Goal: Navigation & Orientation: Find specific page/section

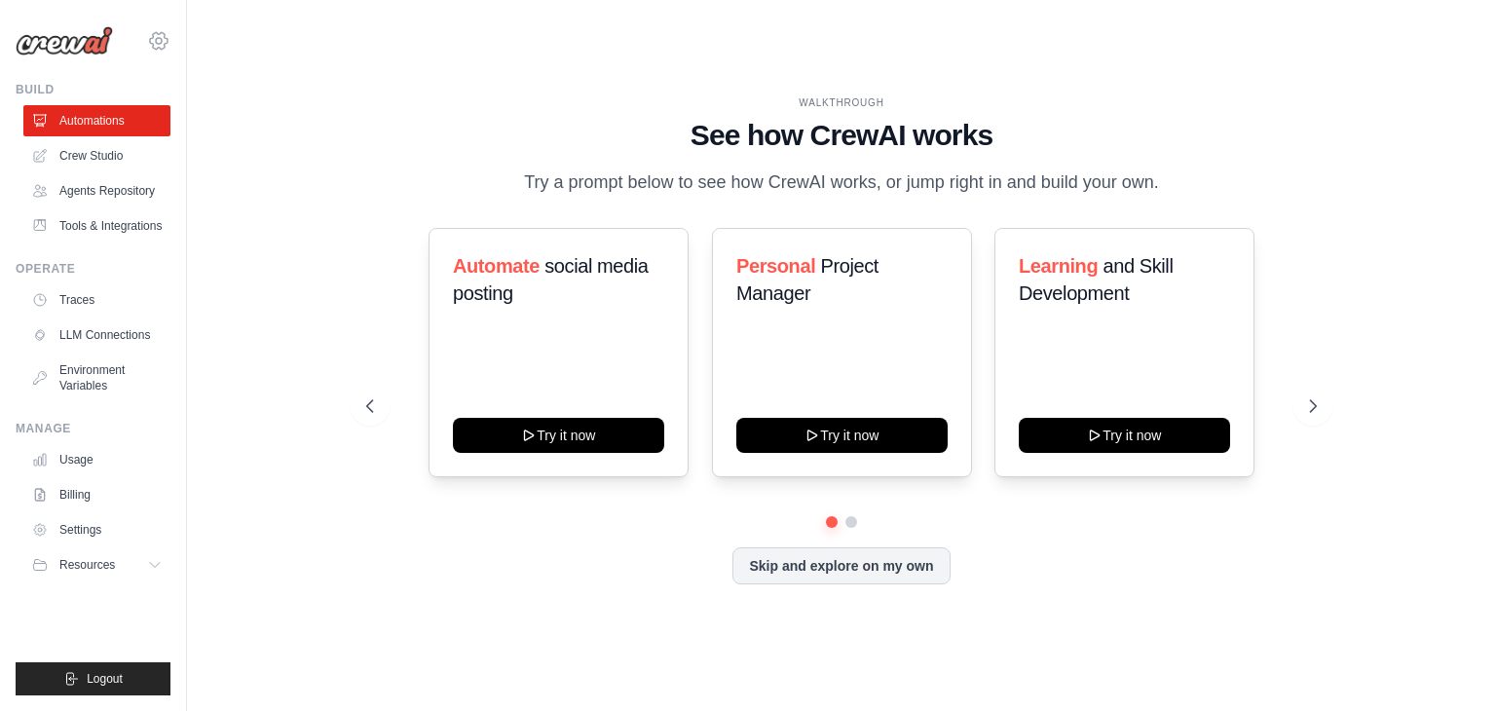
click at [165, 43] on icon at bounding box center [158, 40] width 23 height 23
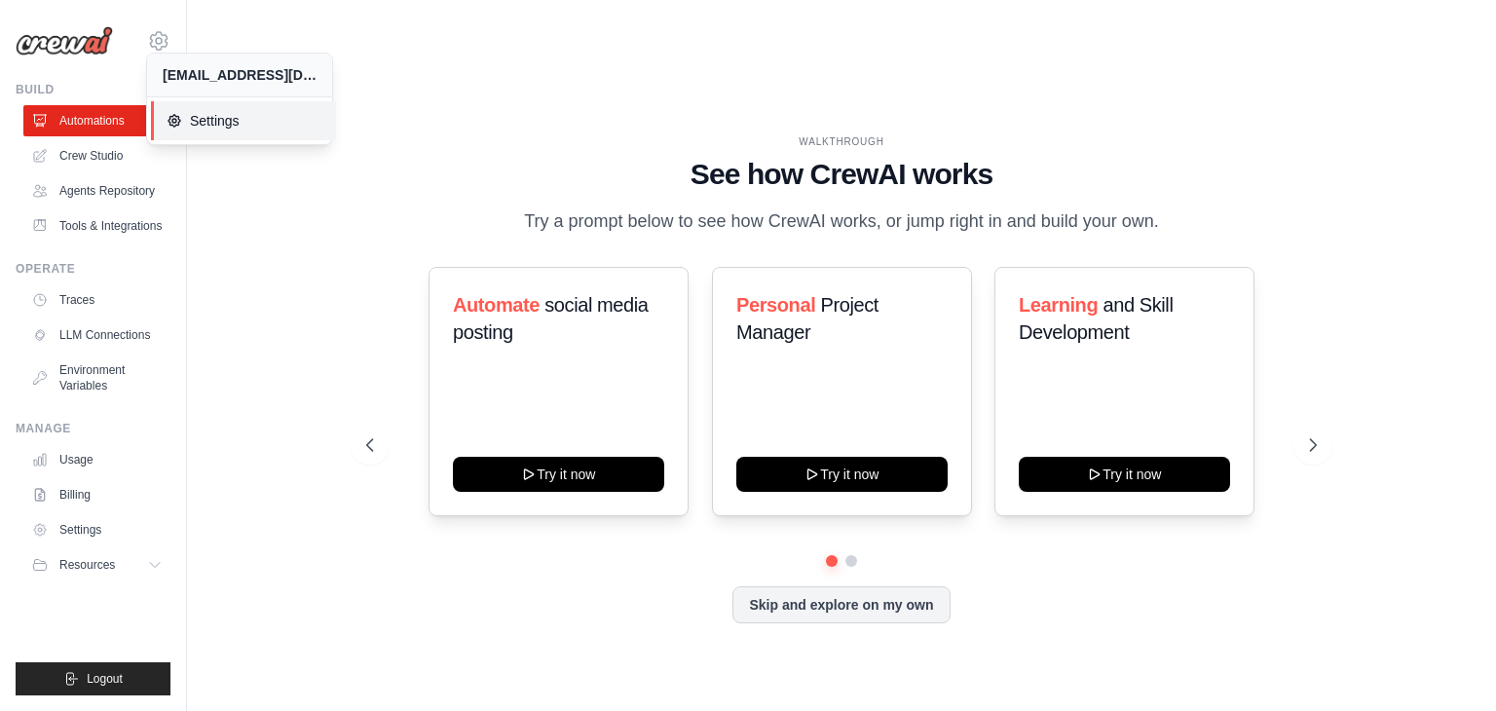
click at [222, 118] on span "Settings" at bounding box center [244, 120] width 154 height 19
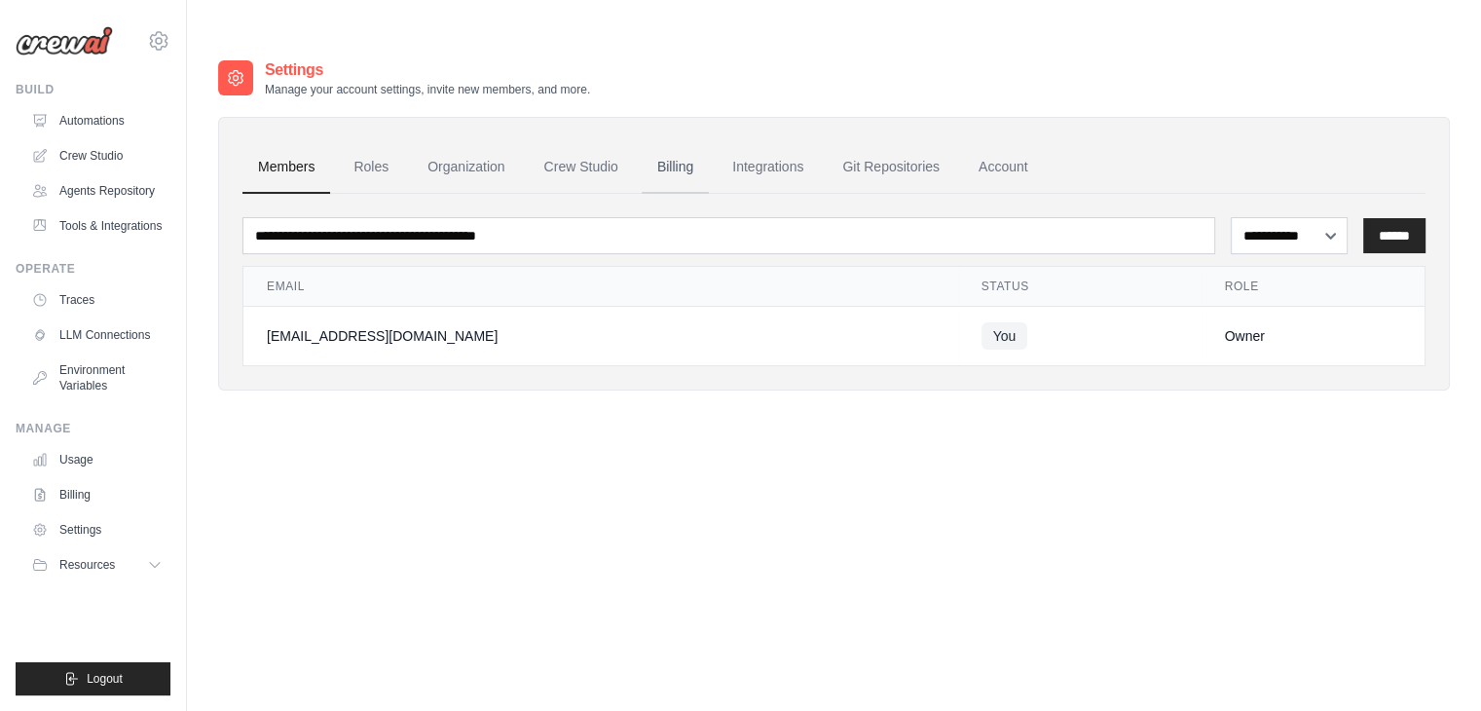
click at [683, 141] on link "Billing" at bounding box center [675, 167] width 67 height 53
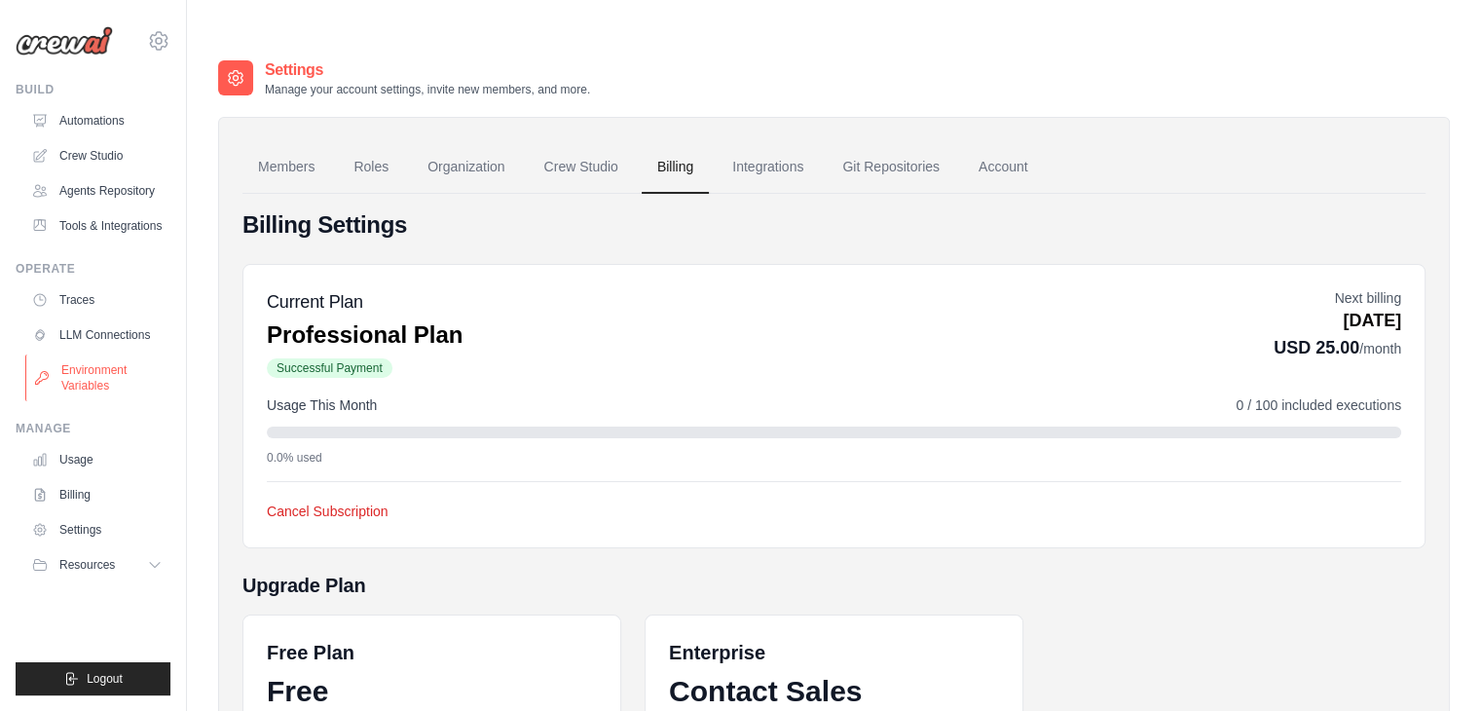
click at [104, 371] on link "Environment Variables" at bounding box center [98, 377] width 147 height 47
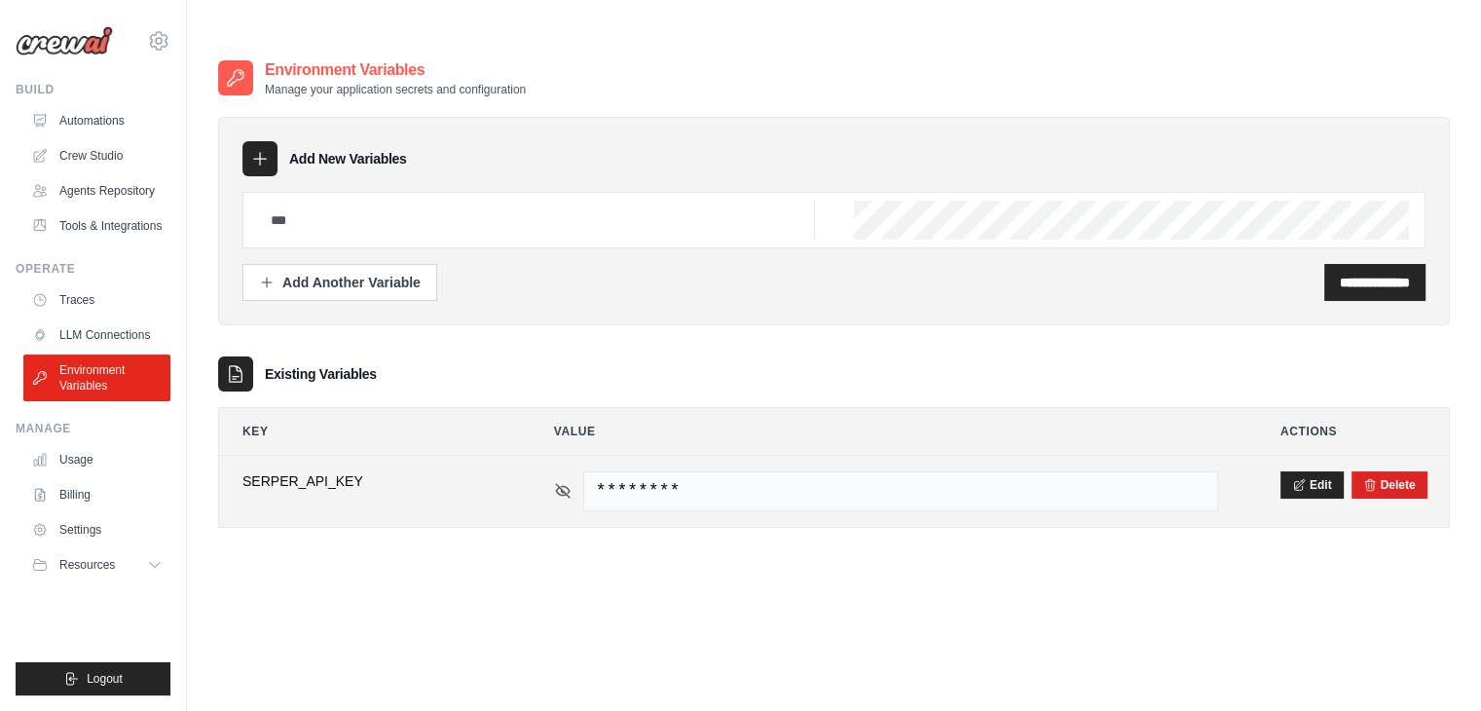
click at [558, 482] on icon at bounding box center [563, 491] width 18 height 18
click at [559, 482] on icon at bounding box center [563, 491] width 18 height 18
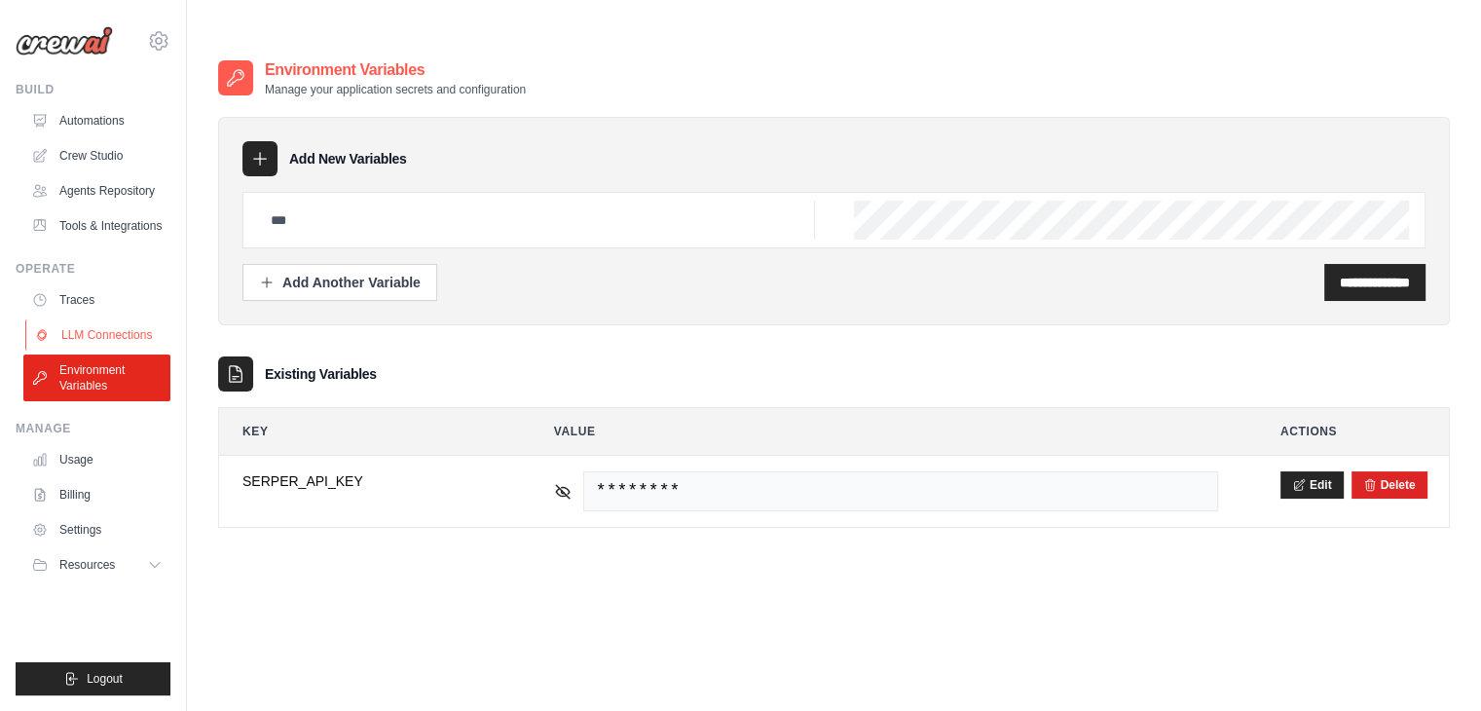
click at [154, 335] on link "LLM Connections" at bounding box center [98, 334] width 147 height 31
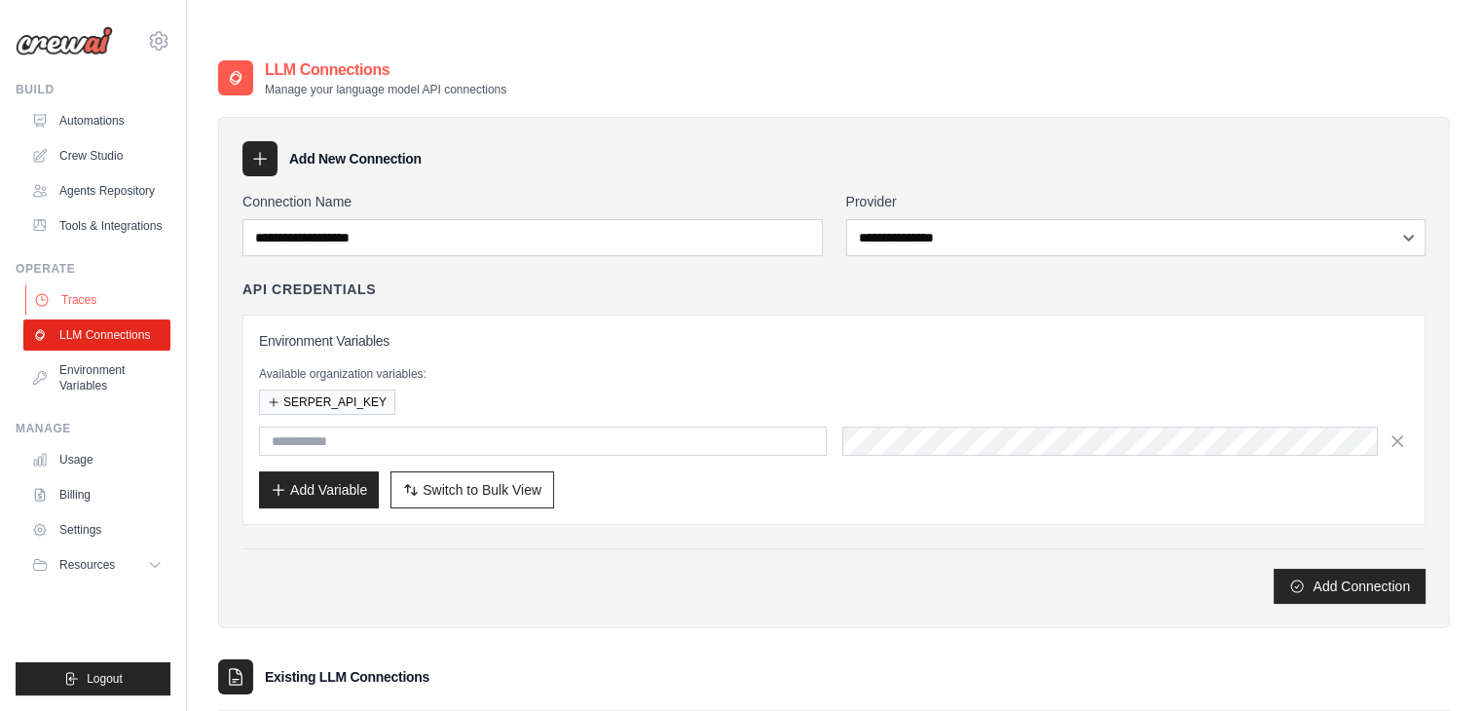
click at [93, 305] on link "Traces" at bounding box center [98, 299] width 147 height 31
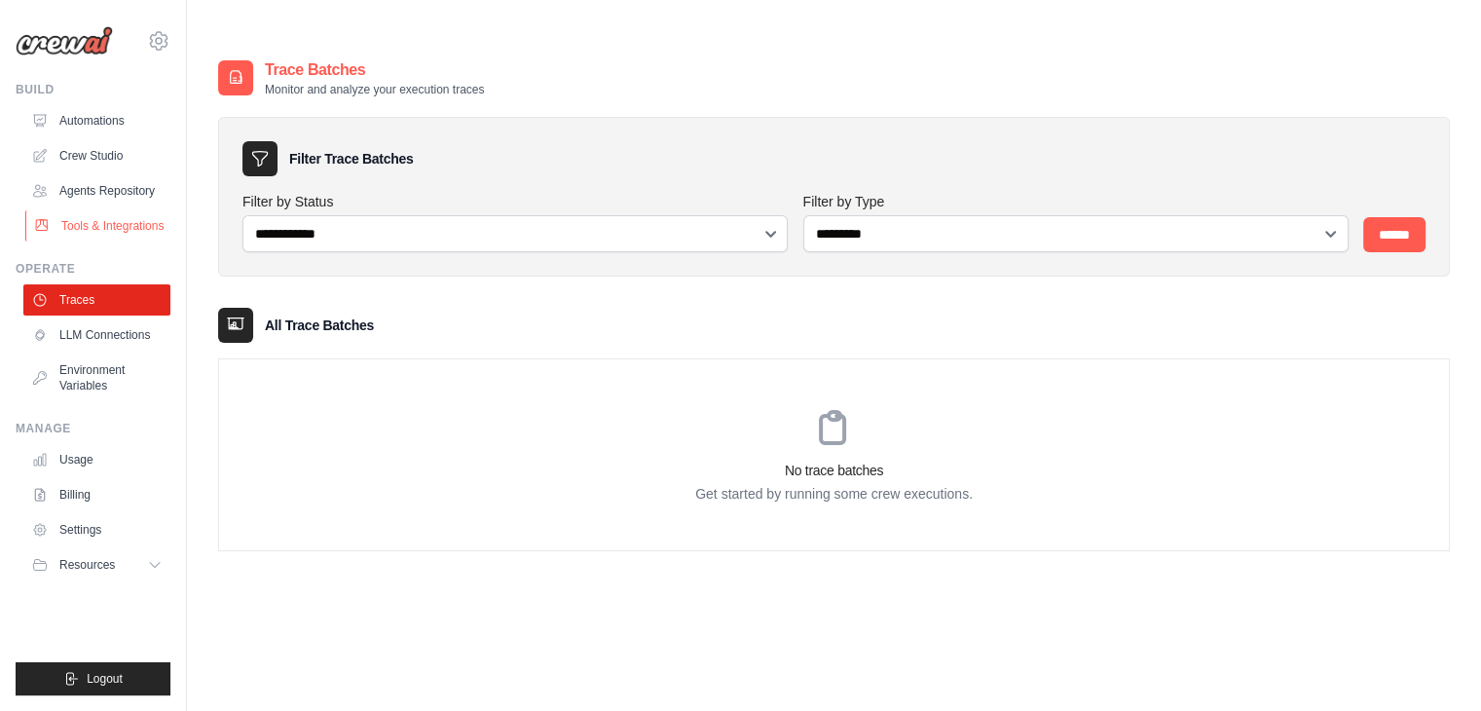
click at [108, 230] on link "Tools & Integrations" at bounding box center [98, 225] width 147 height 31
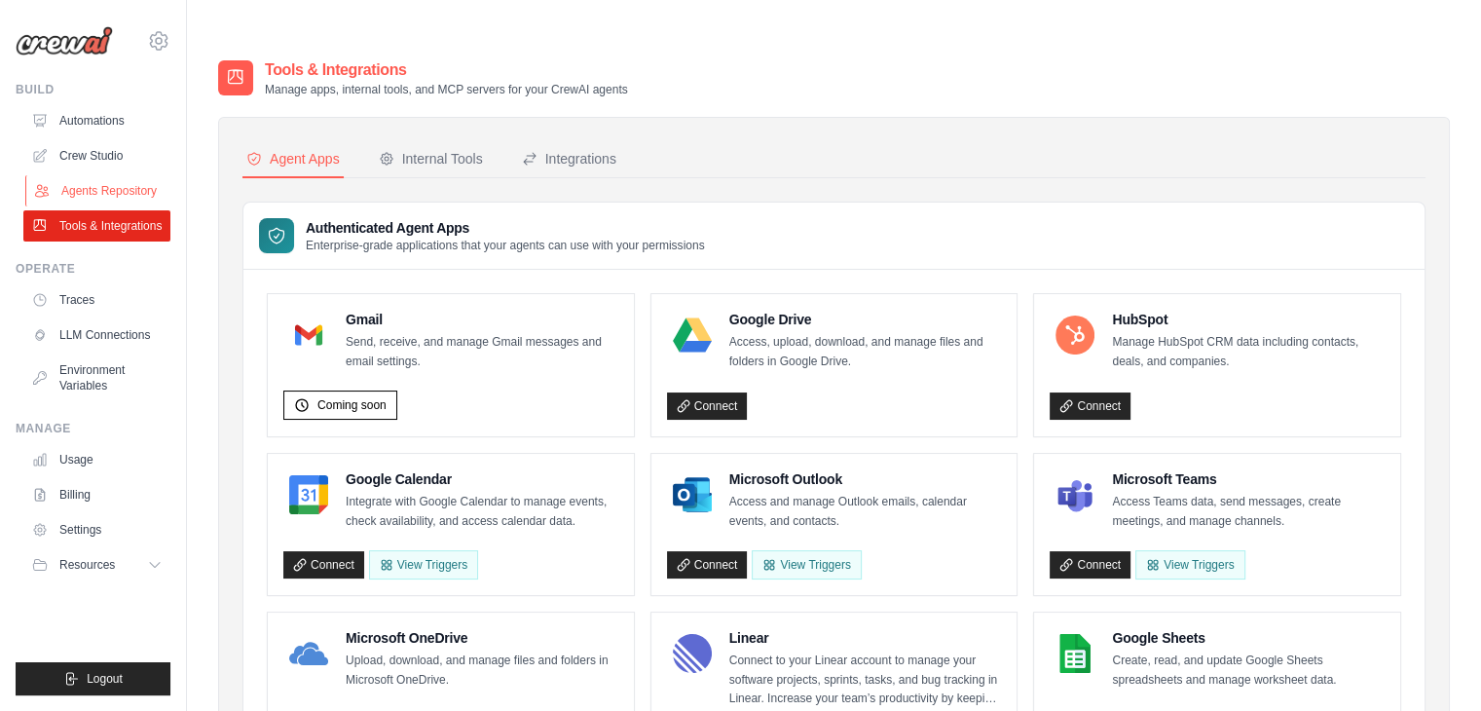
click at [128, 194] on link "Agents Repository" at bounding box center [98, 190] width 147 height 31
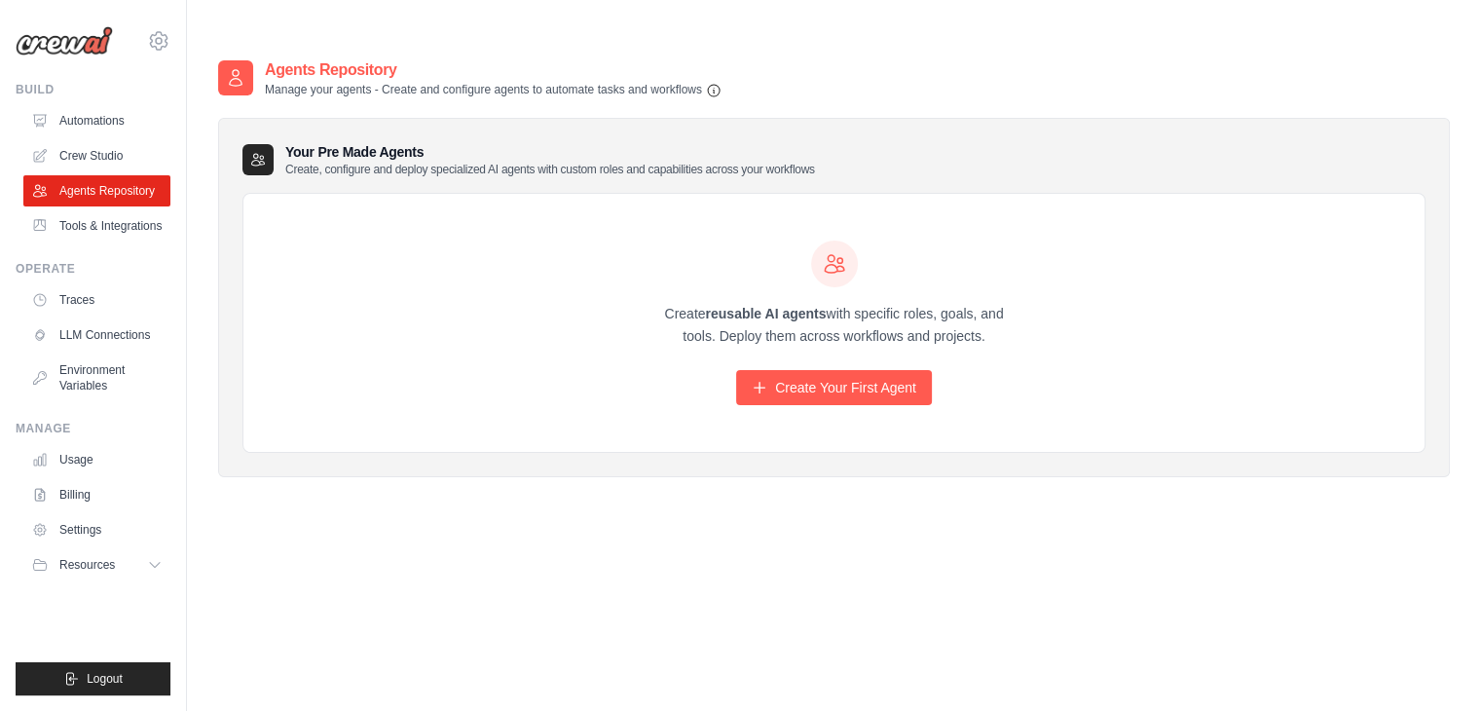
click at [130, 218] on link "Tools & Integrations" at bounding box center [96, 225] width 147 height 31
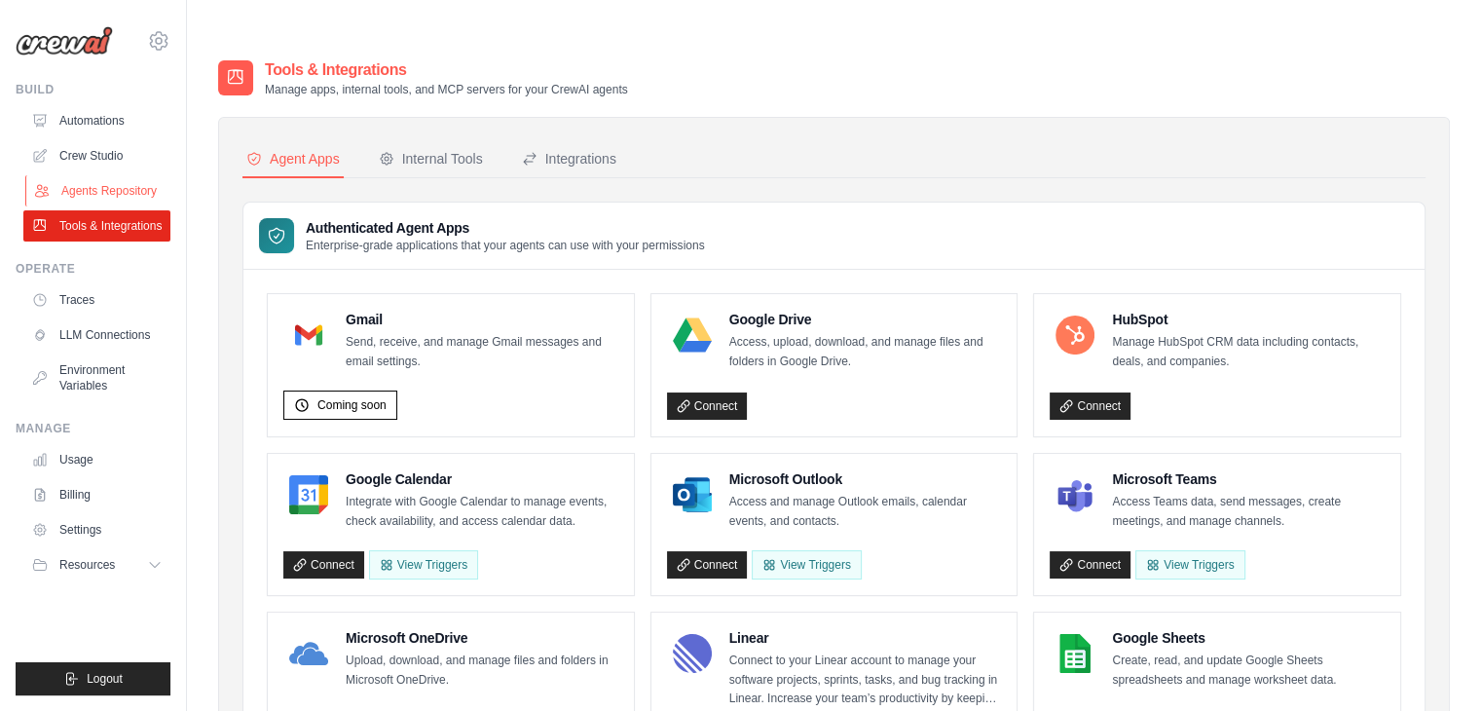
click at [146, 189] on link "Agents Repository" at bounding box center [98, 190] width 147 height 31
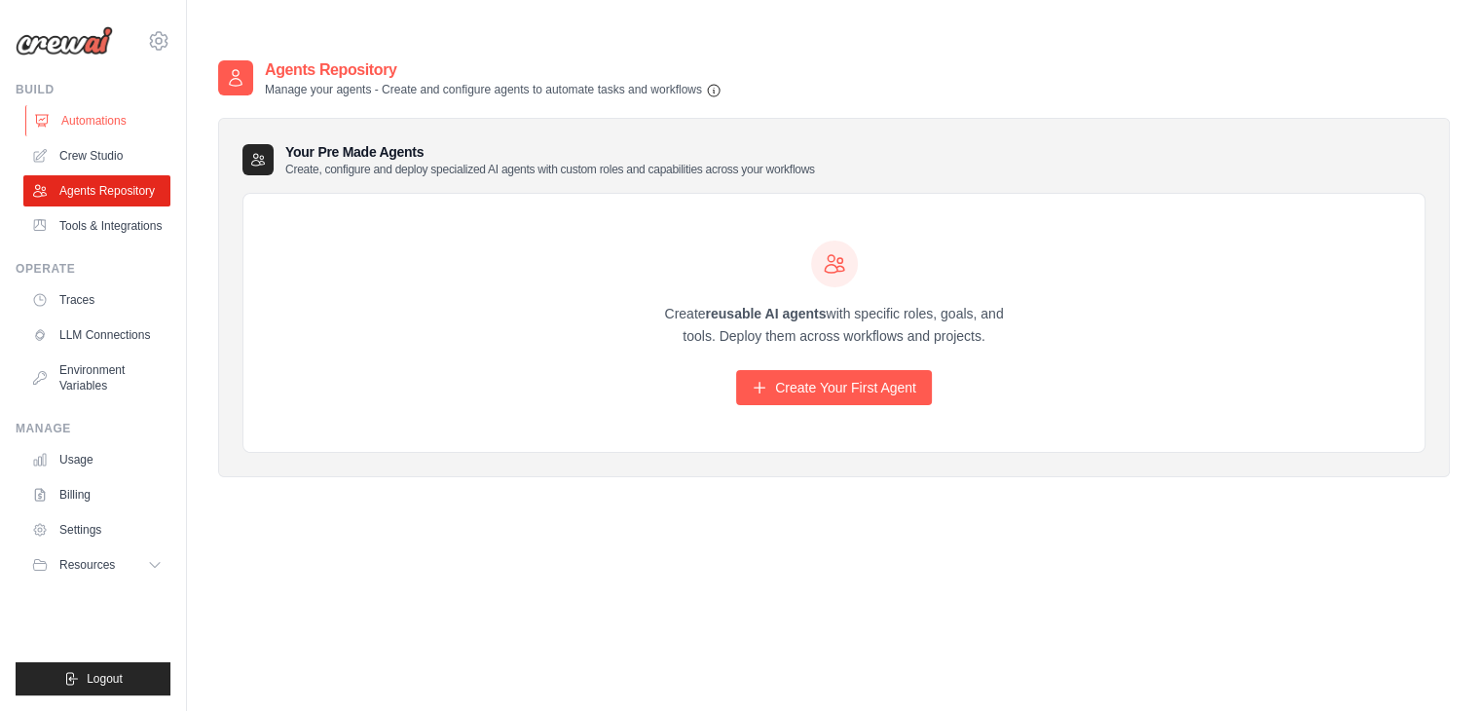
click at [64, 115] on link "Automations" at bounding box center [98, 120] width 147 height 31
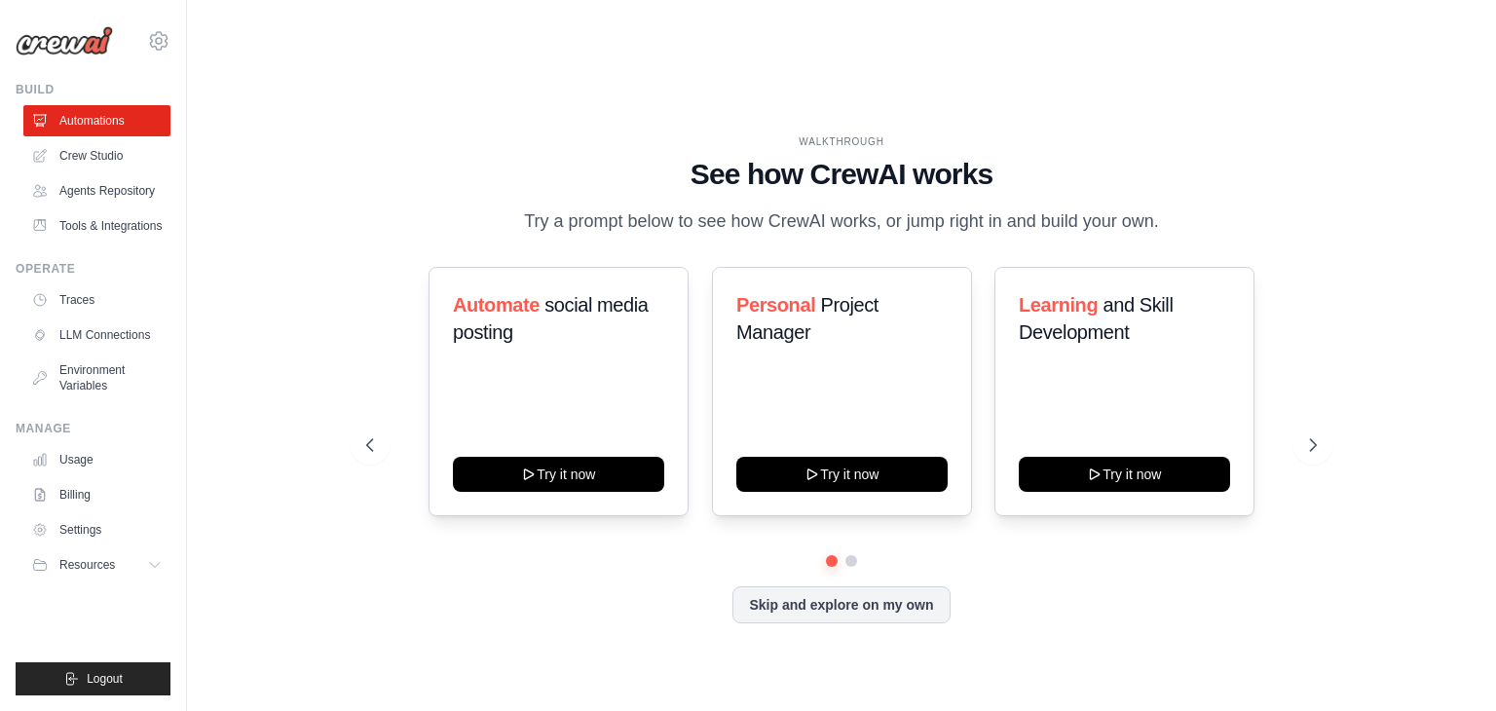
click at [105, 160] on link "Crew Studio" at bounding box center [96, 155] width 147 height 31
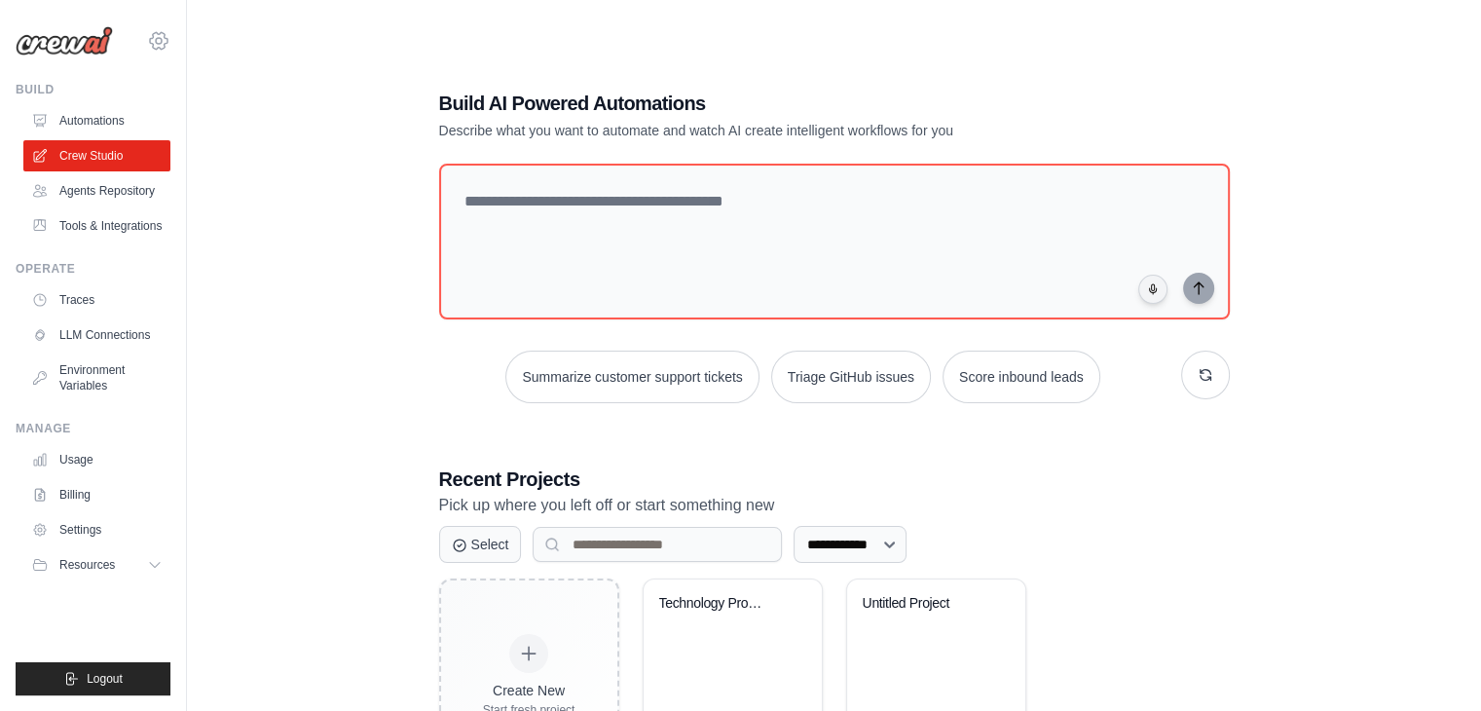
click at [162, 38] on icon at bounding box center [158, 40] width 23 height 23
click at [243, 126] on span "Settings" at bounding box center [244, 120] width 154 height 19
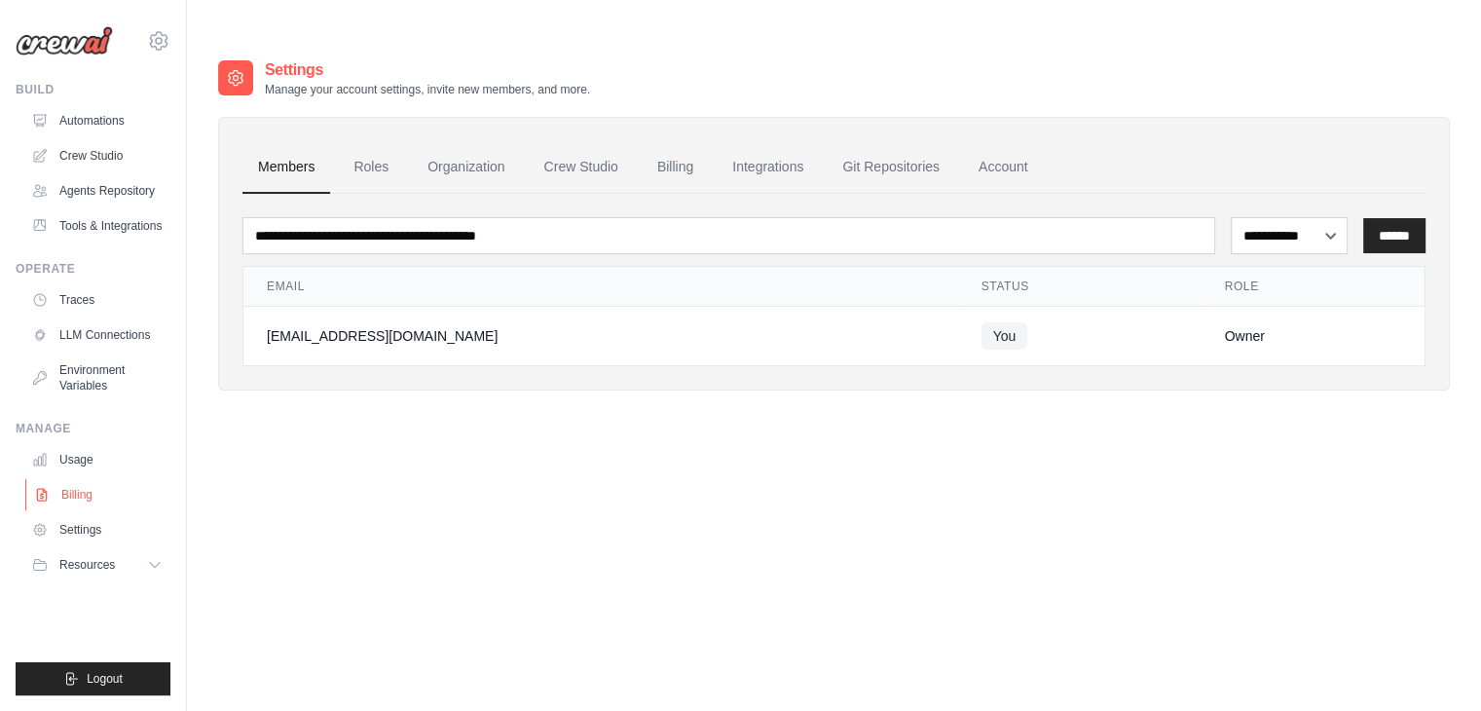
click at [77, 491] on link "Billing" at bounding box center [98, 494] width 147 height 31
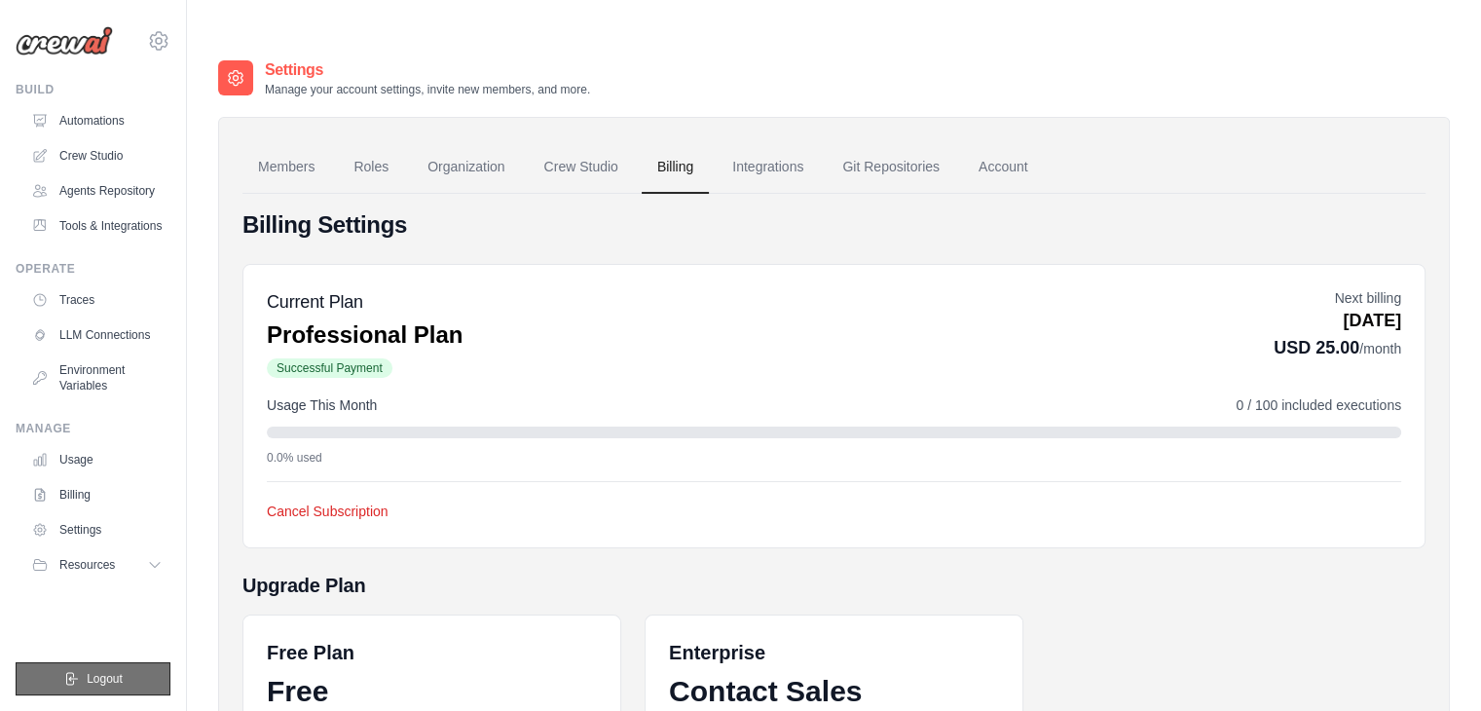
click at [95, 682] on span "Logout" at bounding box center [105, 679] width 36 height 16
